Goal: Subscribe to service/newsletter

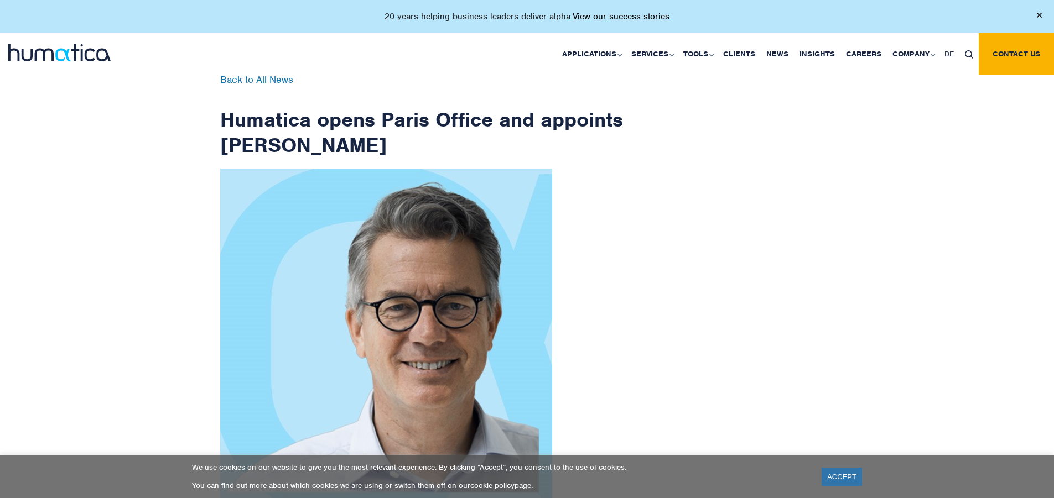
scroll to position [1765, 0]
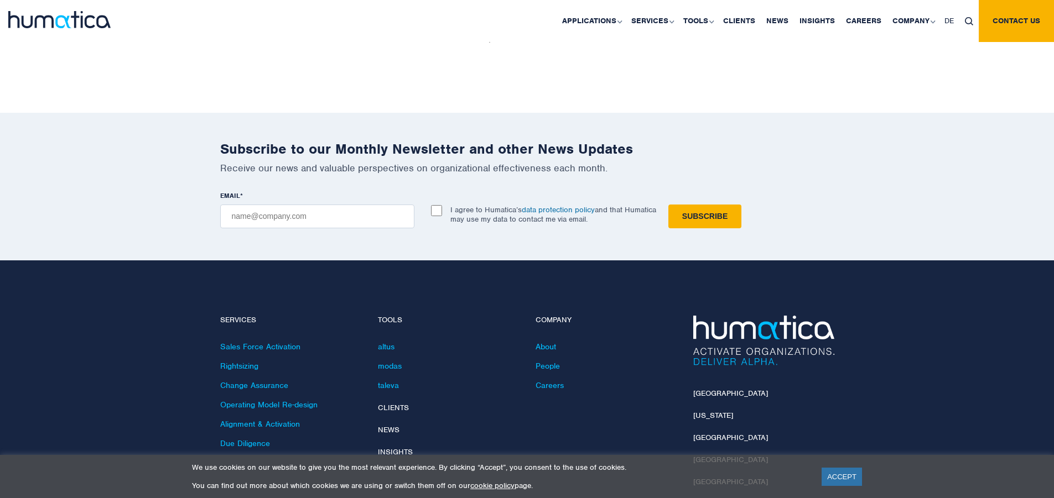
checkbox input "true"
type input "[EMAIL_ADDRESS][DOMAIN_NAME]"
click at [668, 205] on input "Subscribe" at bounding box center [704, 217] width 73 height 24
